Goal: Task Accomplishment & Management: Manage account settings

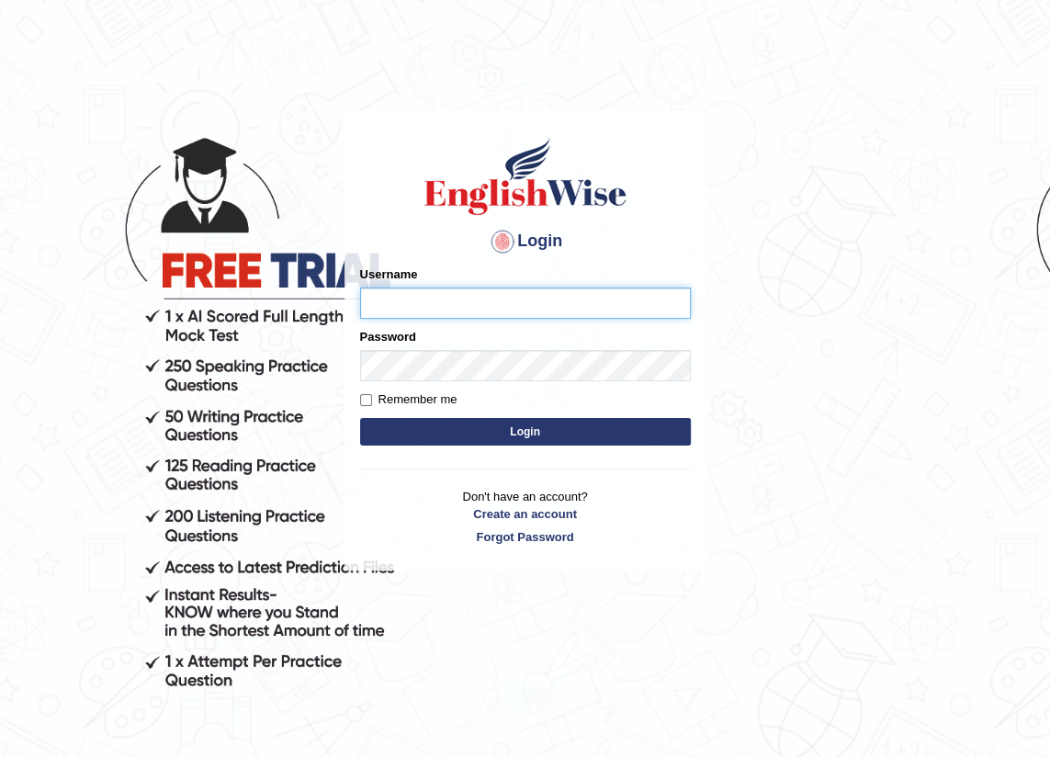
type input "jitender_parramatta"
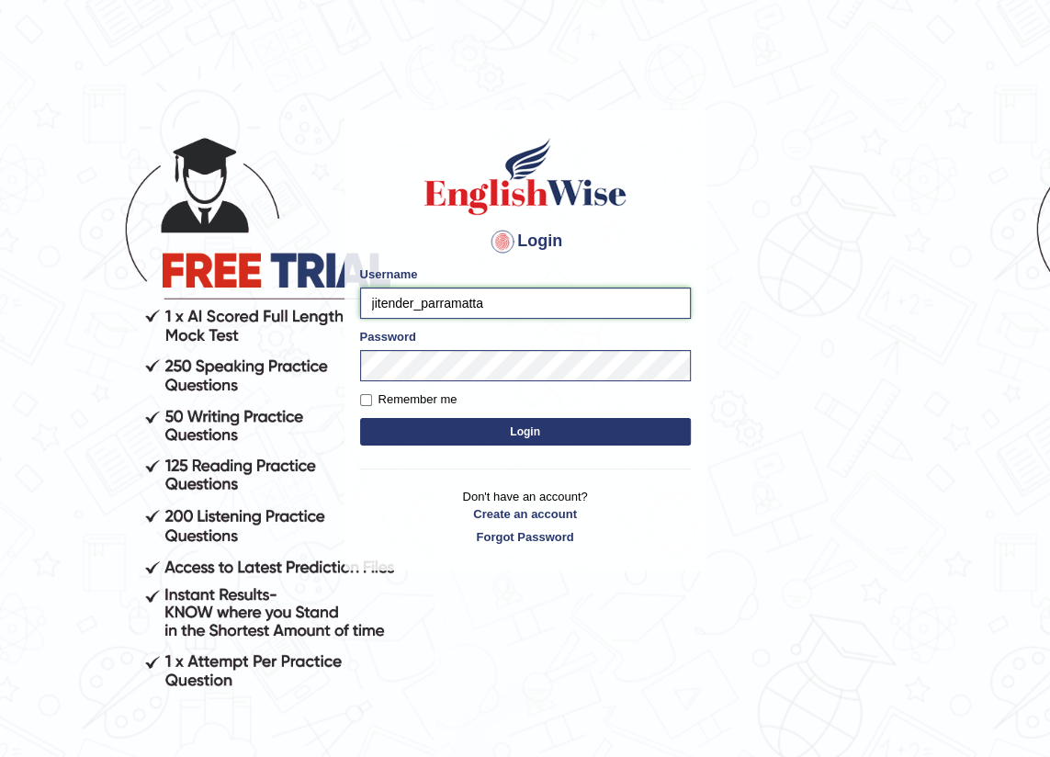
click at [410, 301] on input "jitender_parramatta" at bounding box center [525, 303] width 331 height 31
drag, startPoint x: 549, startPoint y: 308, endPoint x: 180, endPoint y: 330, distance: 370.0
click at [180, 330] on body "Login Please fix the following errors: Username jitender_parramatta Password Re…" at bounding box center [525, 430] width 1050 height 757
type input "pujap_parramatta"
click at [443, 385] on form "Please fix the following errors: Username pujap_parramatta Password Remember me…" at bounding box center [525, 357] width 331 height 185
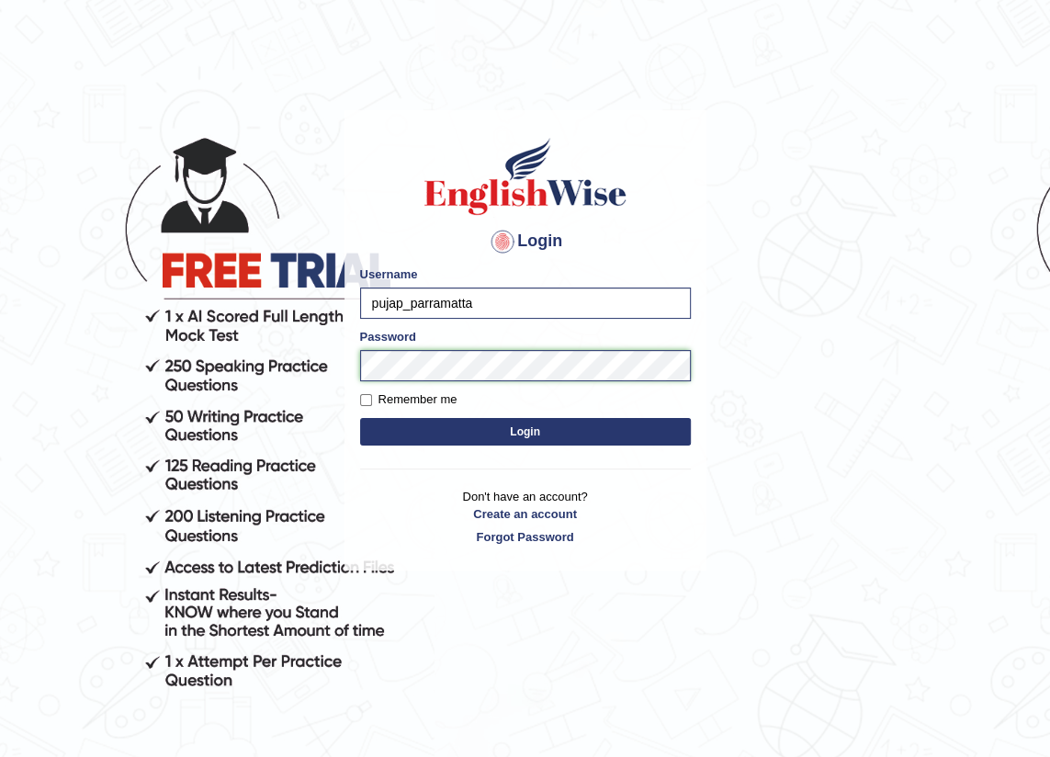
click at [237, 376] on body "Login Please fix the following errors: Username pujap_parramatta Password Remem…" at bounding box center [525, 430] width 1050 height 757
click at [360, 418] on button "Login" at bounding box center [525, 432] width 331 height 28
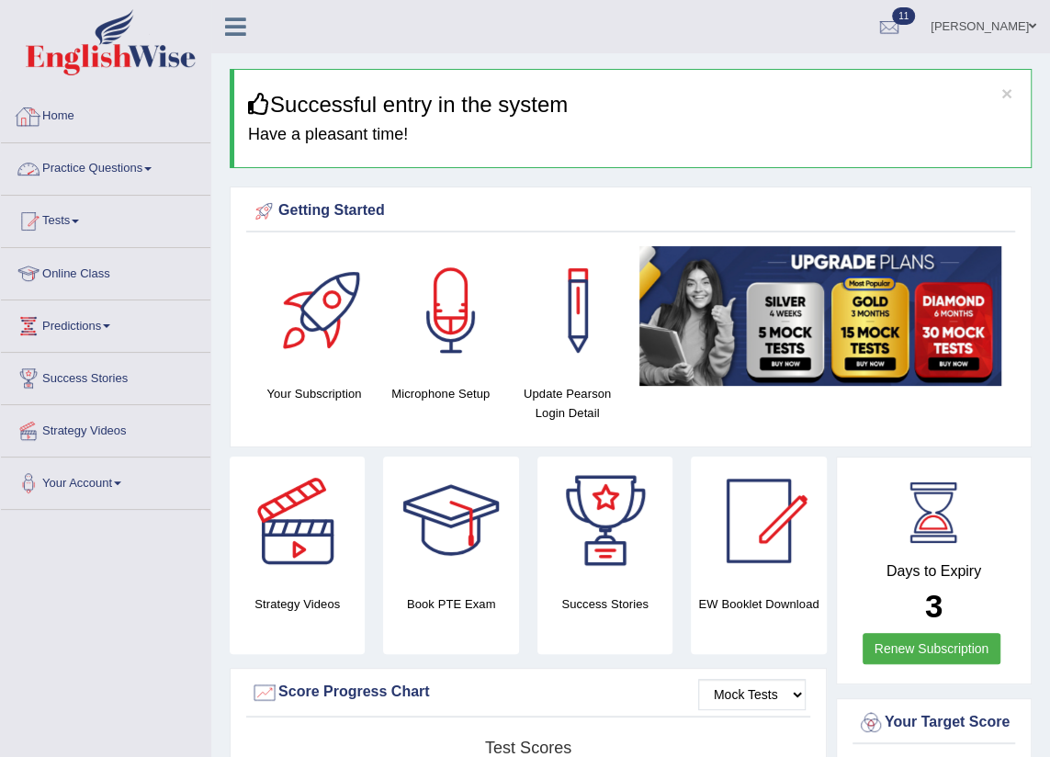
click at [50, 123] on link "Home" at bounding box center [105, 114] width 209 height 46
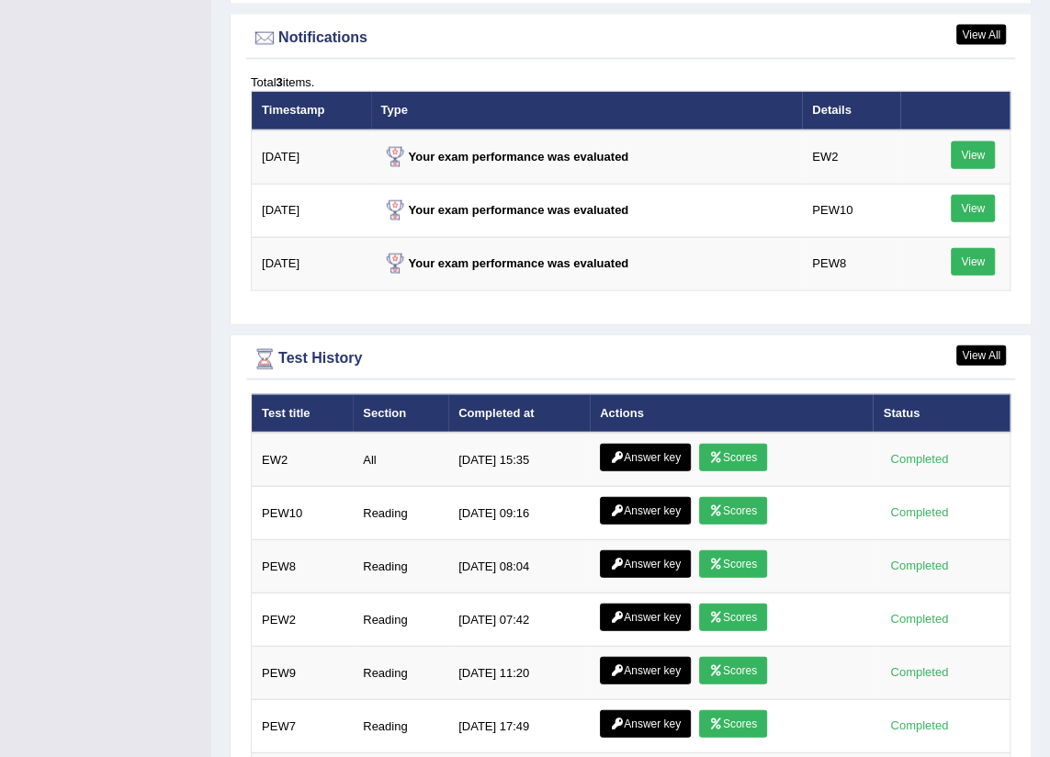
scroll to position [2338, 0]
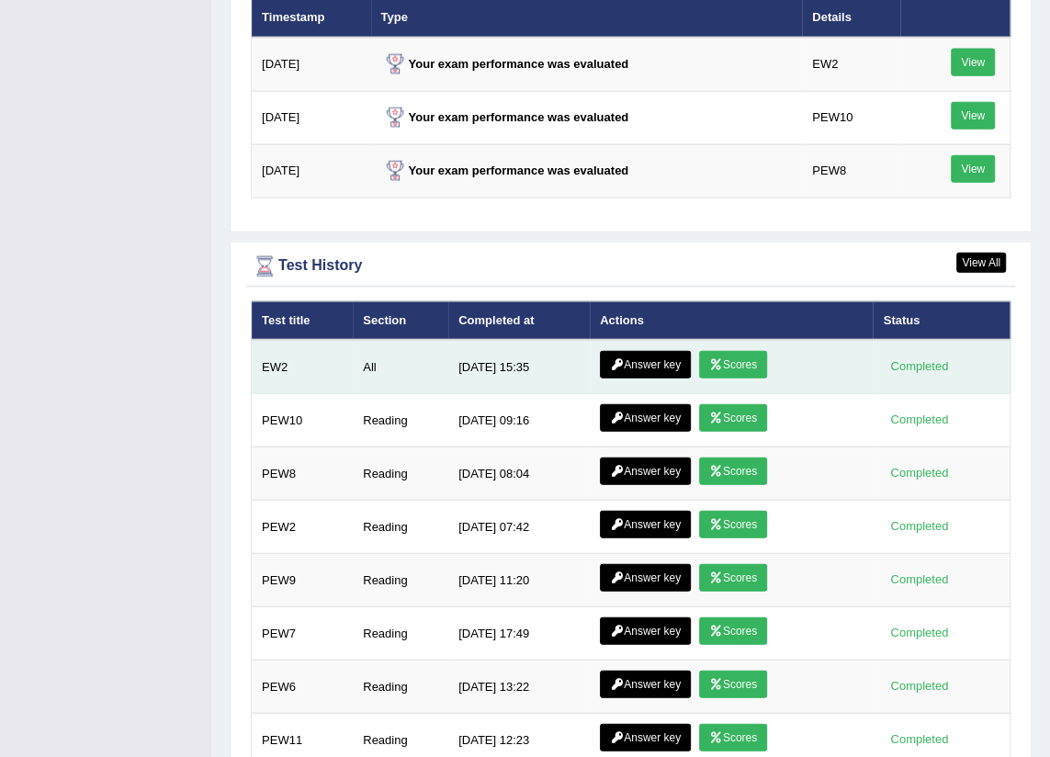
click at [736, 360] on link "Scores" at bounding box center [733, 365] width 68 height 28
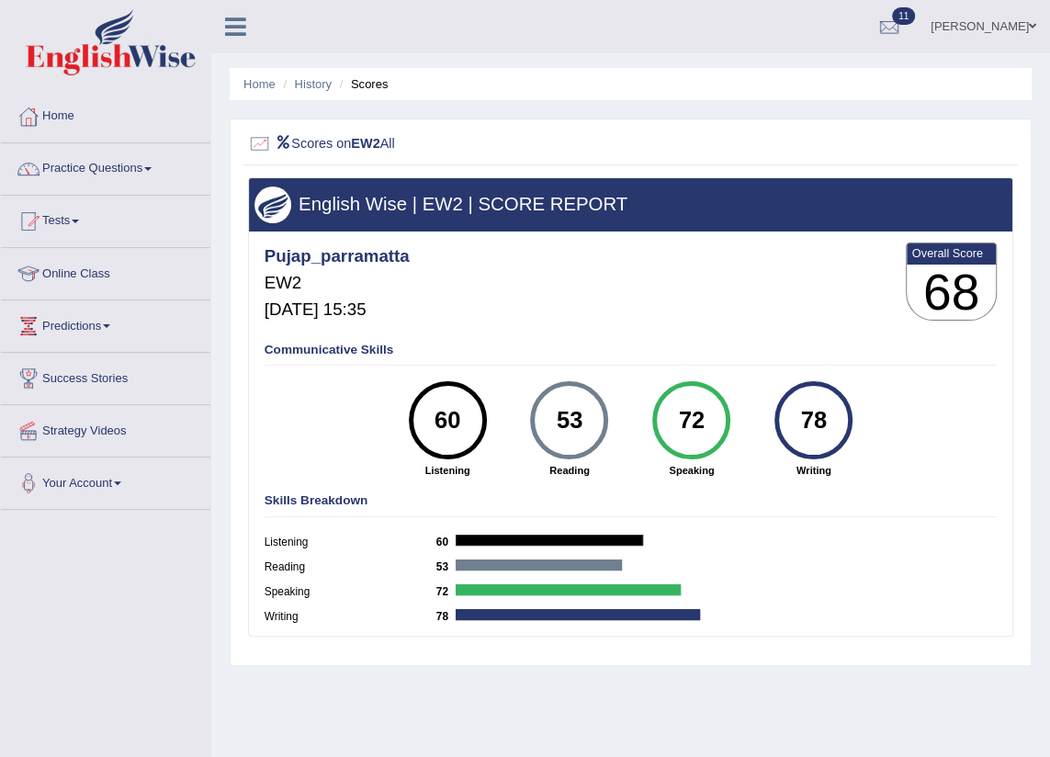
click at [54, 113] on link "Home" at bounding box center [105, 114] width 209 height 46
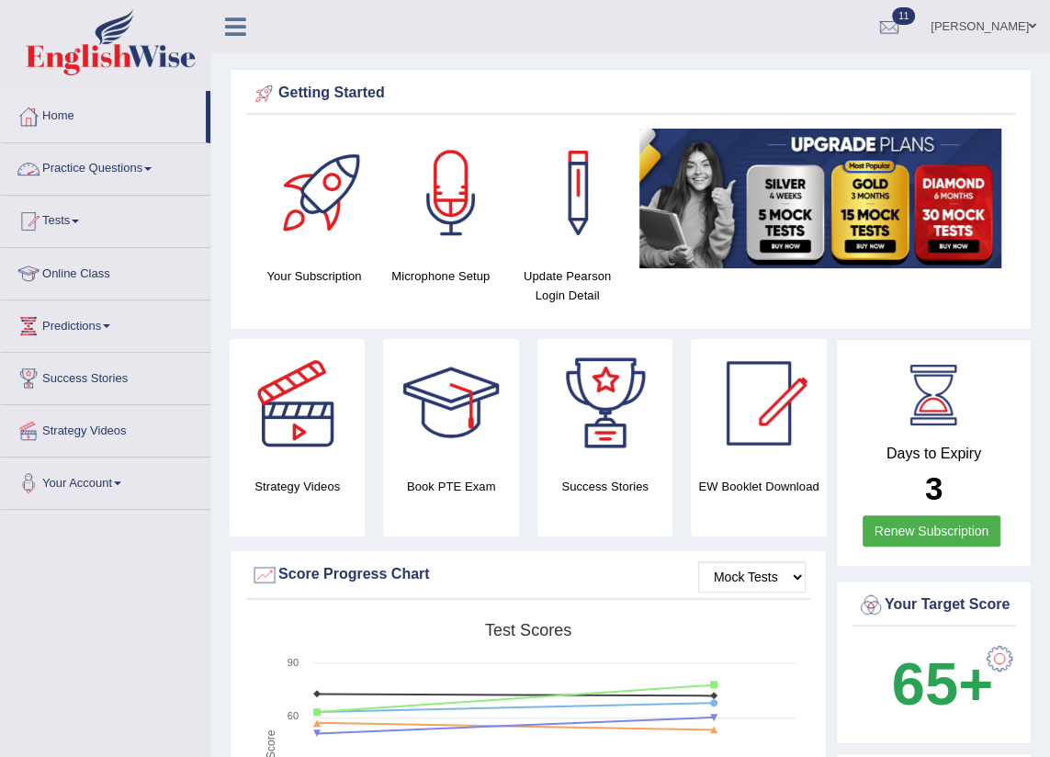
click at [149, 175] on link "Practice Questions" at bounding box center [105, 166] width 209 height 46
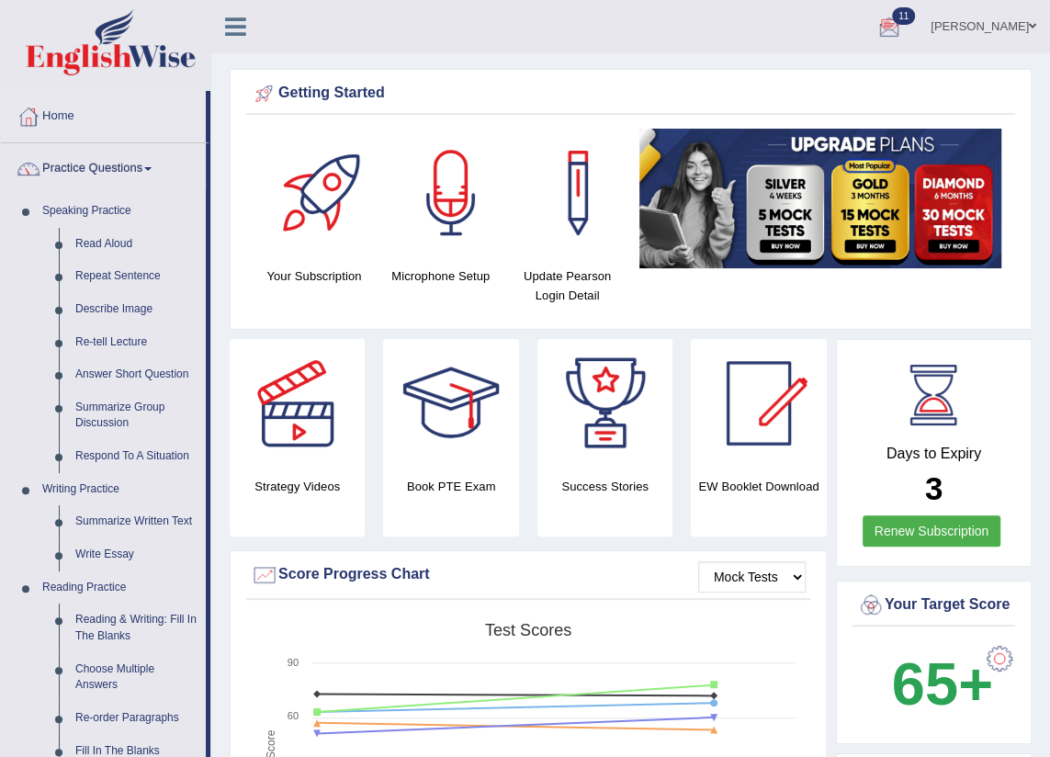
click at [954, 19] on link "Puja Poudel Adhikari" at bounding box center [983, 24] width 133 height 48
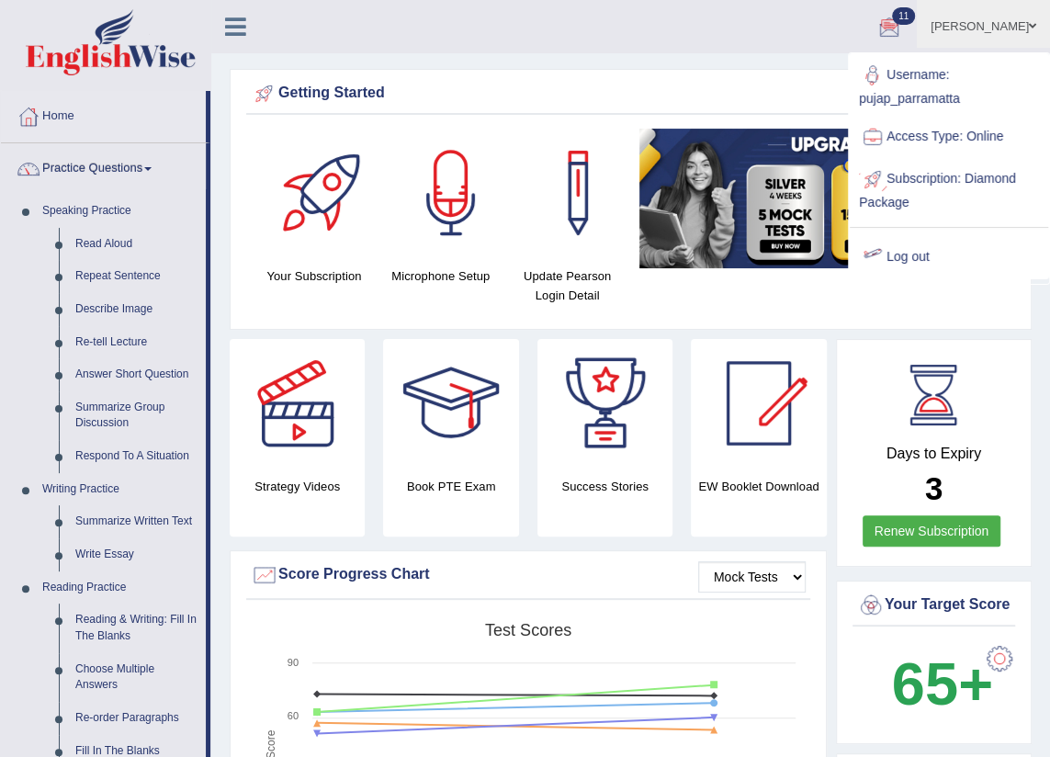
click at [937, 257] on link "Log out" at bounding box center [949, 257] width 198 height 42
